Goal: Check status: Check status

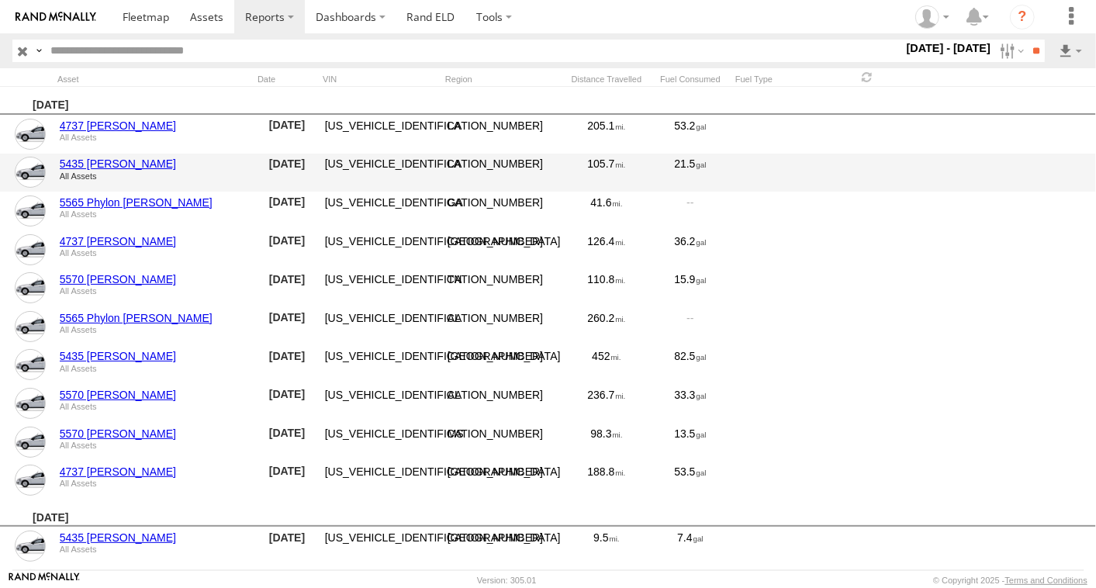
click at [928, 157] on div "5435 James McGilberry All Assets 07/01/2025 1XKWD49X6NR121919 LA 105.7 21.5" at bounding box center [548, 173] width 1096 height 39
